Goal: Task Accomplishment & Management: Complete application form

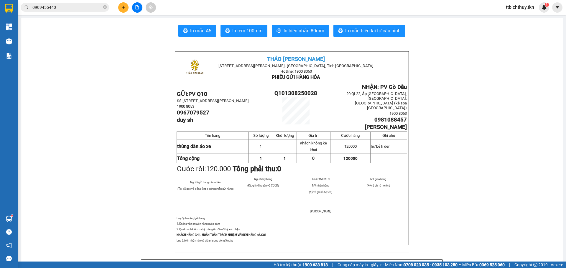
click at [84, 9] on input "0909455440" at bounding box center [67, 7] width 70 height 6
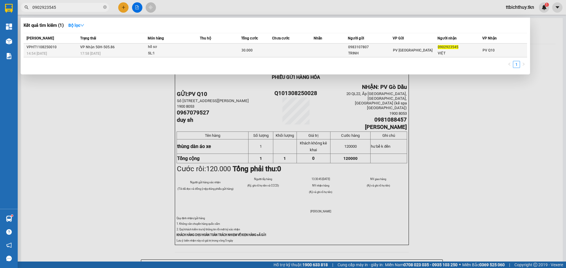
type input "0902923545"
click at [158, 47] on div "hồ sơ" at bounding box center [170, 47] width 44 height 6
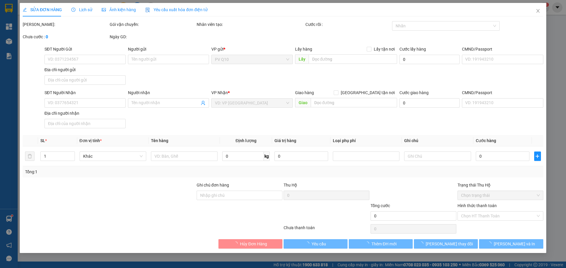
type input "0983107807"
type input "TRINH"
type input "0902923545"
type input "VIỆT"
type input "30.000"
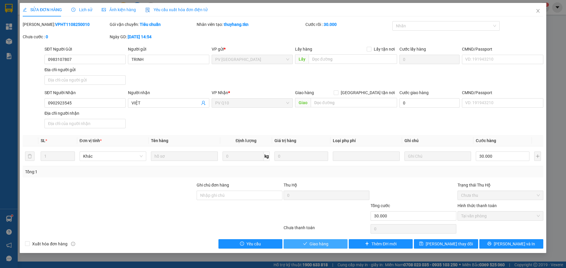
click at [314, 248] on button "Giao hàng" at bounding box center [315, 244] width 64 height 9
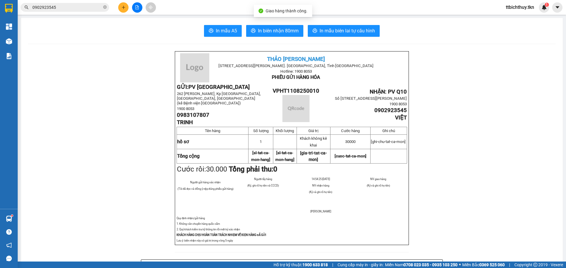
click at [75, 11] on span "0902923545" at bounding box center [65, 7] width 88 height 9
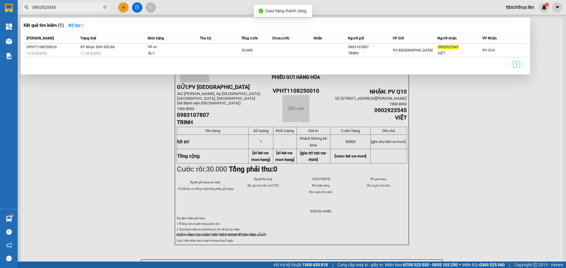
click at [75, 11] on span "0902923545" at bounding box center [65, 7] width 88 height 9
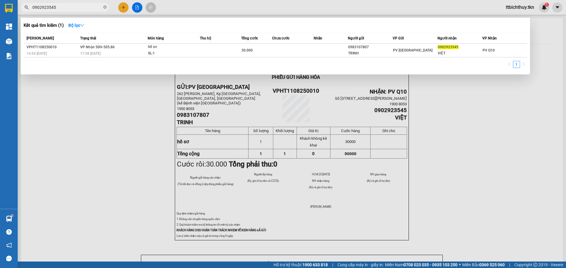
click at [61, 4] on span "0902923545" at bounding box center [65, 7] width 88 height 9
click at [65, 15] on div at bounding box center [283, 134] width 566 height 268
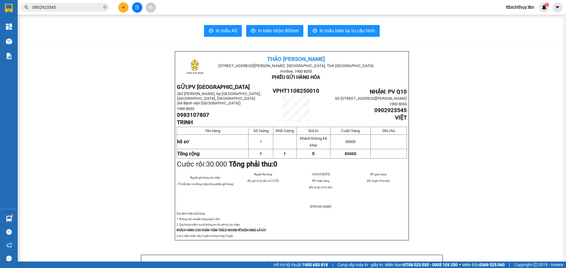
click at [65, 10] on input "0902923545" at bounding box center [67, 7] width 70 height 6
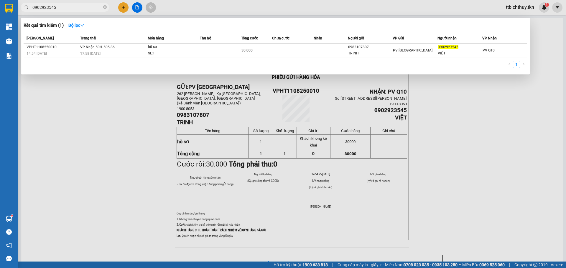
click at [65, 9] on input "0902923545" at bounding box center [67, 7] width 70 height 6
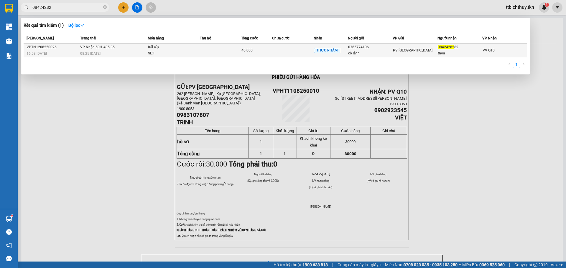
click at [380, 50] on div "0365774106" at bounding box center [370, 47] width 44 height 6
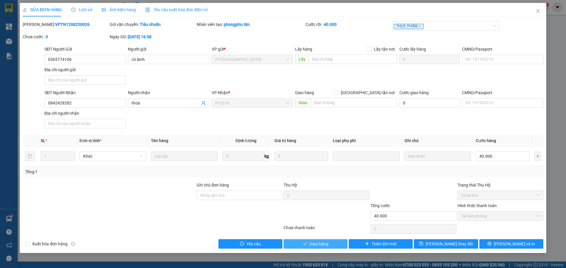
click at [310, 247] on span "Giao hàng" at bounding box center [318, 244] width 19 height 6
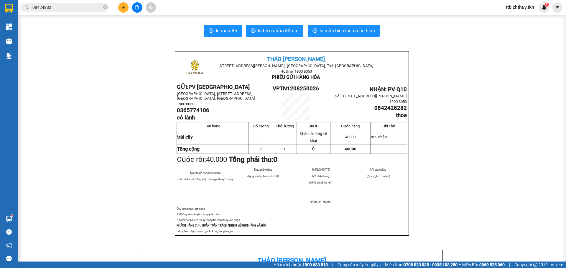
click at [68, 12] on div "Kết quả tìm kiếm ( 1 ) Bộ lọc Mã ĐH Trạng thái Món hàng Thu hộ Tổng cước Chưa c…" at bounding box center [57, 7] width 115 height 10
click at [67, 9] on input "08424282" at bounding box center [67, 7] width 70 height 6
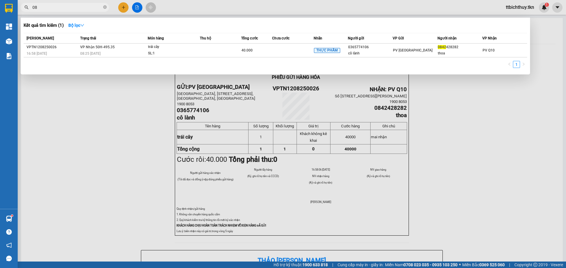
type input "0"
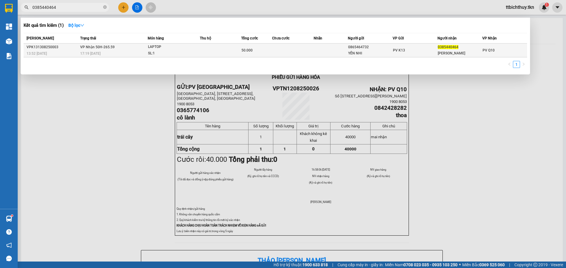
type input "0385440464"
click at [385, 53] on div "YẾN NHI" at bounding box center [370, 53] width 44 height 6
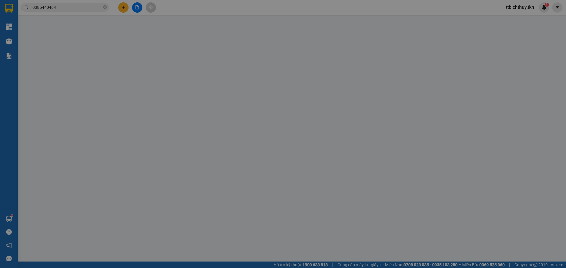
type input "0865464732"
type input "YẾN NHI"
type input "0385440464"
type input "[PERSON_NAME]"
type input "50.000"
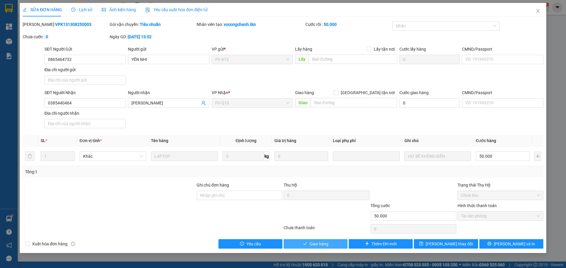
click at [302, 244] on button "Giao hàng" at bounding box center [315, 244] width 64 height 9
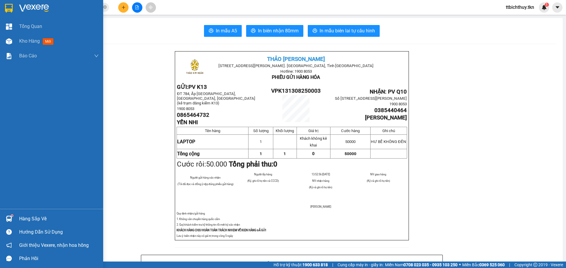
click at [32, 218] on div "Hàng sắp về" at bounding box center [59, 219] width 80 height 9
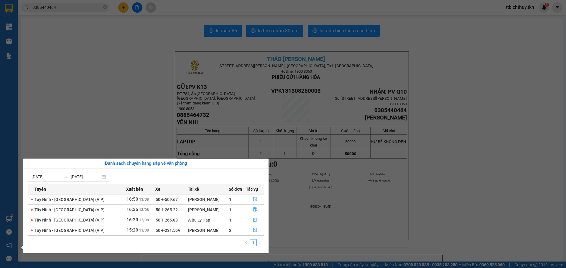
click at [491, 132] on section "Kết quả tìm kiếm ( 1 ) Bộ lọc Mã ĐH Trạng thái Món hàng Thu hộ Tổng cước Chưa c…" at bounding box center [283, 134] width 566 height 268
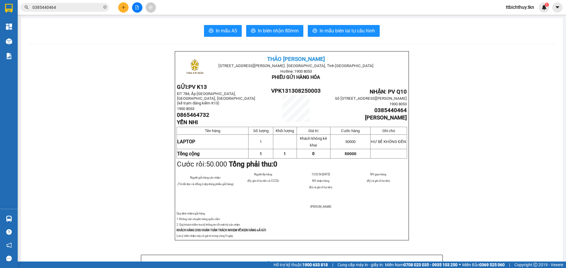
click at [84, 6] on input "0385440464" at bounding box center [67, 7] width 70 height 6
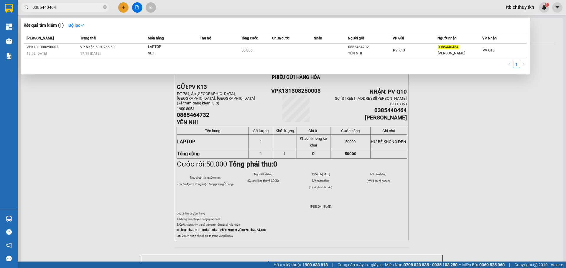
click at [84, 6] on input "0385440464" at bounding box center [67, 7] width 70 height 6
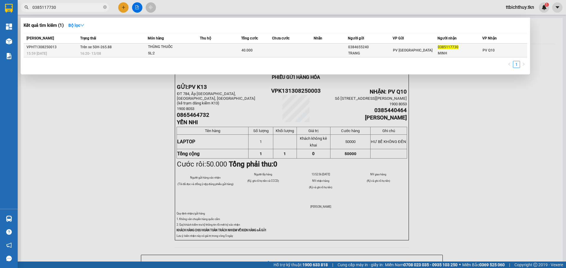
type input "0385117730"
click at [219, 46] on td at bounding box center [220, 51] width 41 height 14
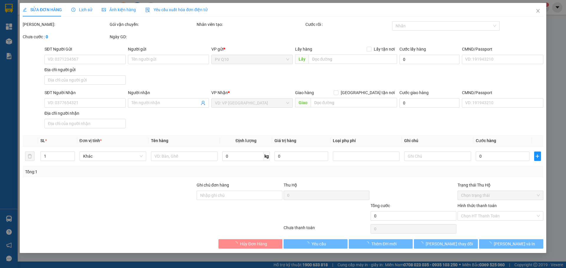
type input "0384655240"
type input "TRANG"
type input "0385117730"
type input "MINH"
type input "40.000"
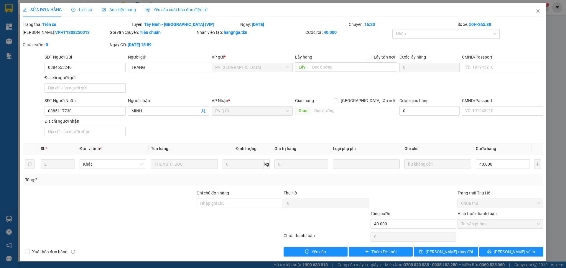
click at [87, 8] on span "Lịch sử" at bounding box center [81, 9] width 21 height 5
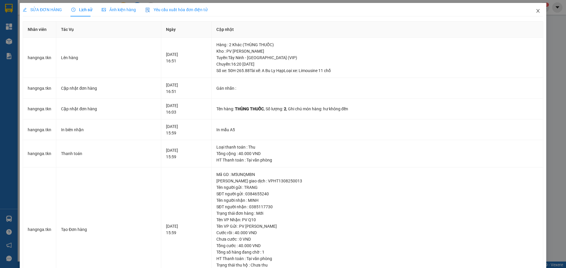
click at [535, 10] on icon "close" at bounding box center [537, 11] width 5 height 5
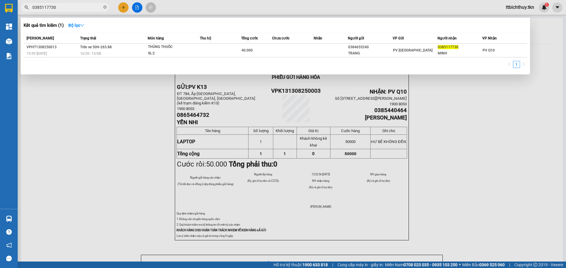
click at [81, 7] on input "0385117730" at bounding box center [67, 7] width 70 height 6
click at [81, 6] on input "0385117730" at bounding box center [67, 7] width 70 height 6
type input "0"
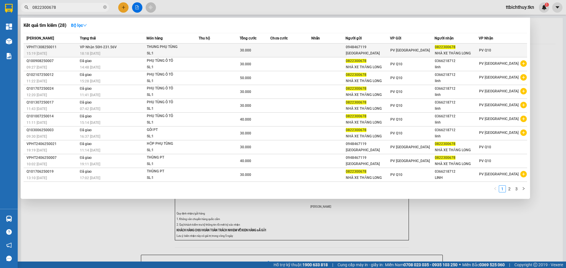
type input "0822300678"
click at [241, 51] on td "30.000" at bounding box center [255, 51] width 31 height 14
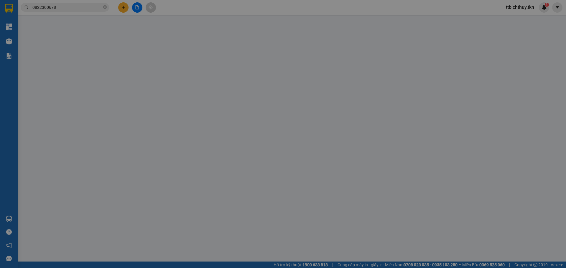
type input "0948467119"
type input "[GEOGRAPHIC_DATA]"
type input "0822300678"
type input "NHÀ XE THĂNG LONG"
type input "30.000"
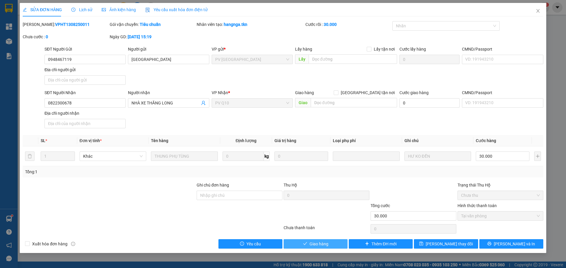
click at [312, 242] on span "Giao hàng" at bounding box center [318, 244] width 19 height 6
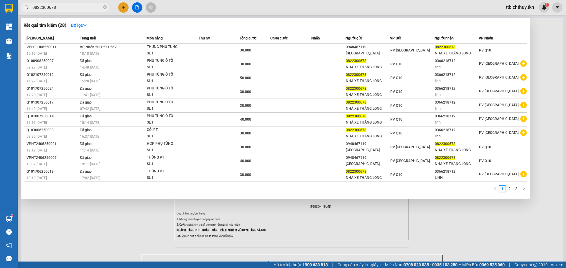
click at [72, 6] on input "0822300678" at bounding box center [67, 7] width 70 height 6
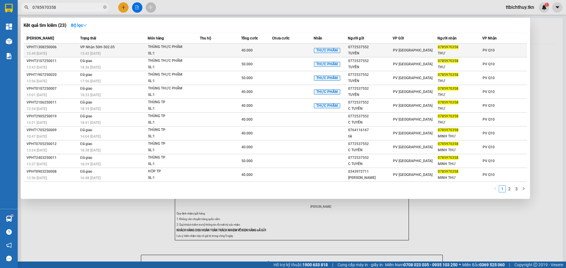
type input "0785970358"
click at [191, 46] on div "THÙNG THỰC PHẨM" at bounding box center [170, 47] width 44 height 6
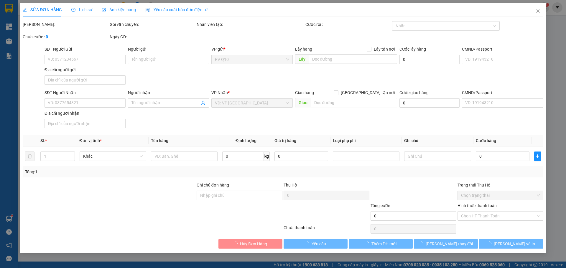
type input "0772537552"
type input "TUYỀN"
type input "0785970358"
type input "THƯ"
type input "40.000"
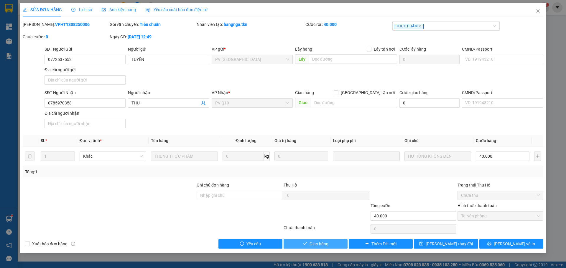
click at [302, 242] on button "Giao hàng" at bounding box center [315, 244] width 64 height 9
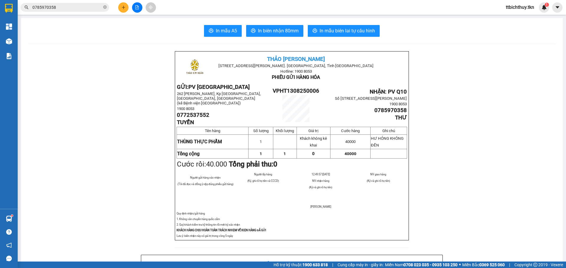
click at [87, 6] on input "0785970358" at bounding box center [67, 7] width 70 height 6
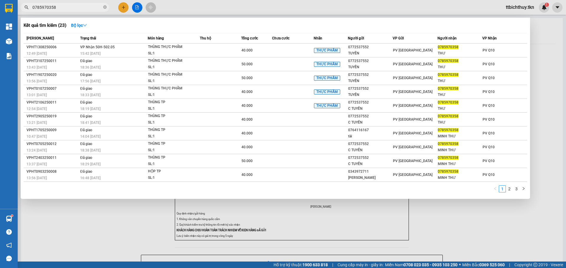
click at [87, 6] on input "0785970358" at bounding box center [67, 7] width 70 height 6
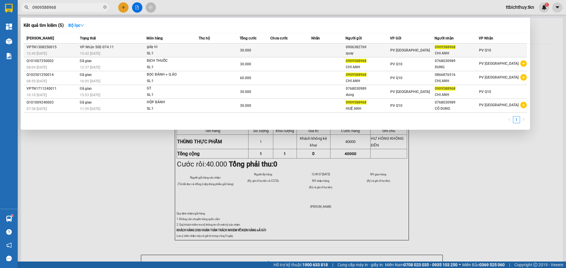
type input "0909588968"
click at [211, 46] on td at bounding box center [219, 51] width 41 height 14
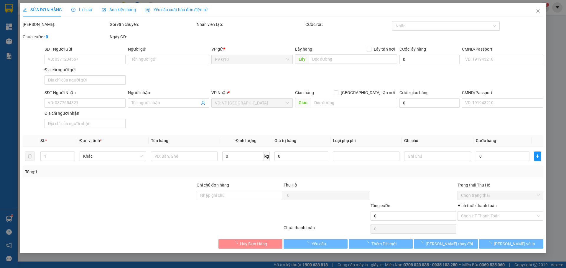
type input "0906382769"
type input "quay"
type input "0909588968"
type input "CHI ANH"
type input "30.000"
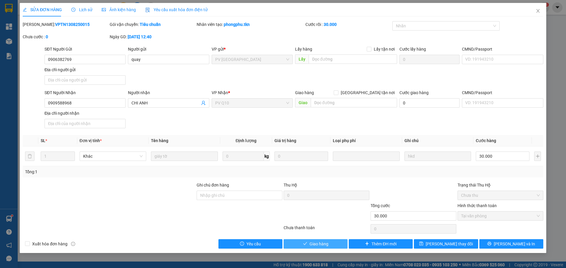
click at [302, 247] on button "Giao hàng" at bounding box center [315, 244] width 64 height 9
